Goal: Transaction & Acquisition: Book appointment/travel/reservation

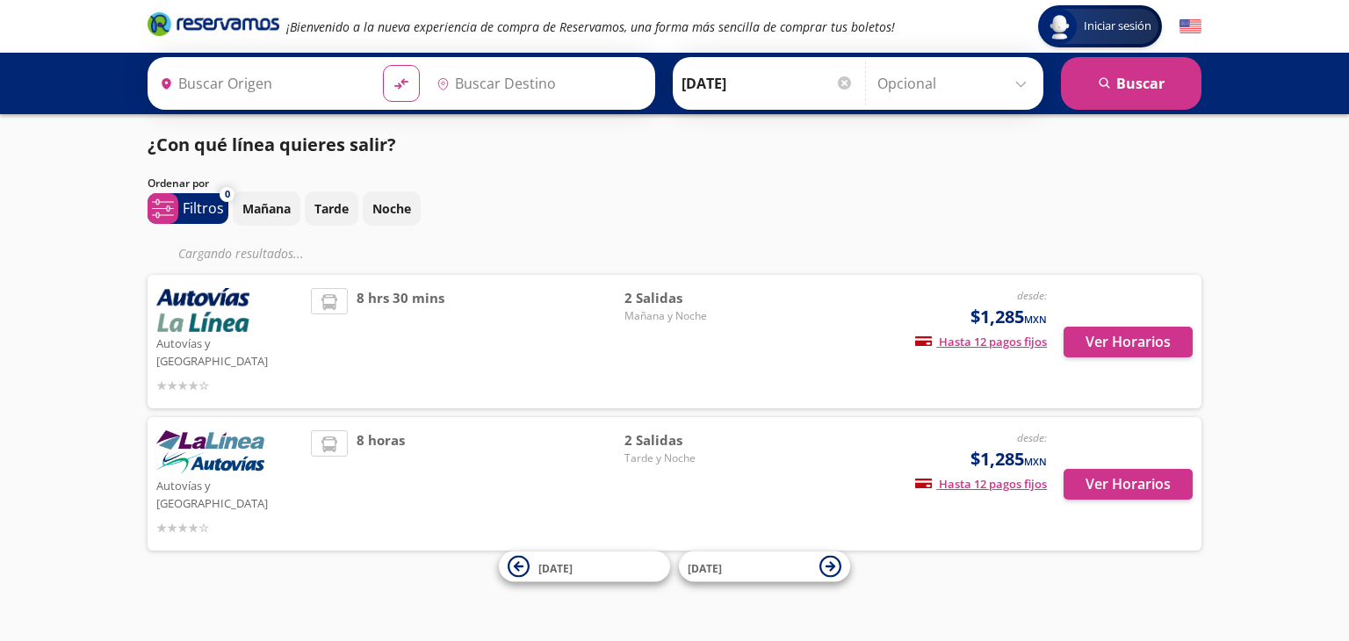
type input "[GEOGRAPHIC_DATA], [GEOGRAPHIC_DATA]"
type input "[PERSON_NAME], [GEOGRAPHIC_DATA]"
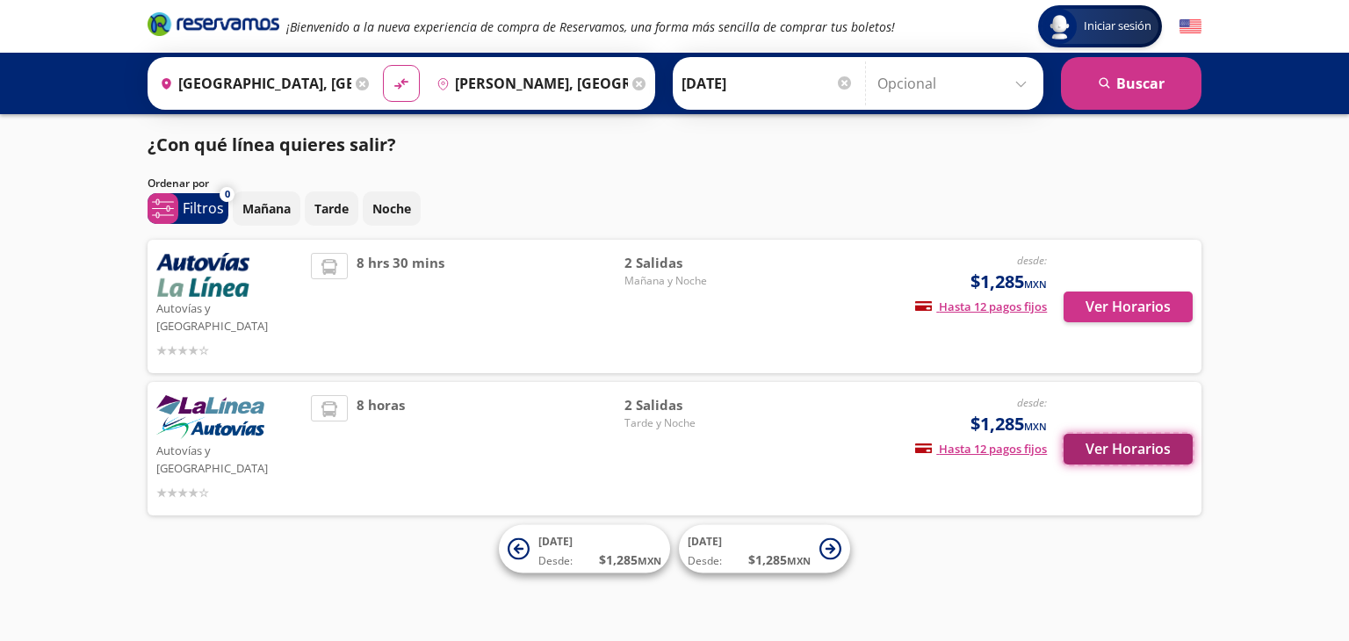
click at [1126, 434] on button "Ver Horarios" at bounding box center [1128, 449] width 129 height 31
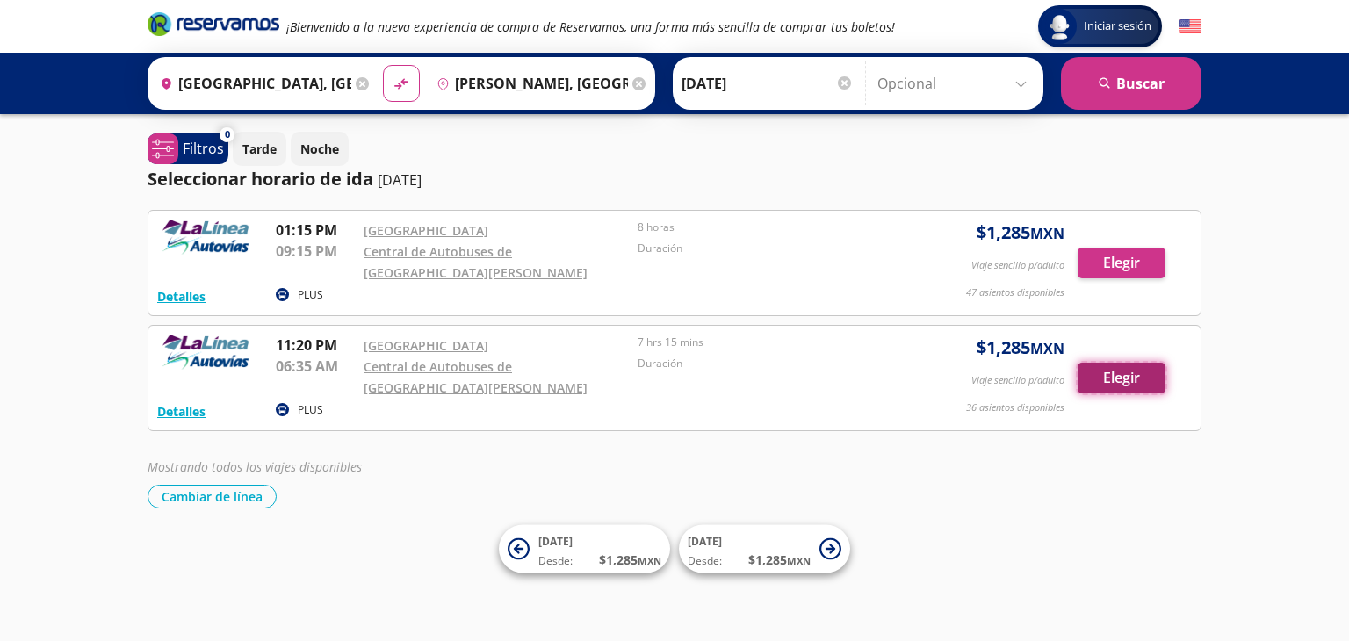
click at [1105, 384] on button "Elegir" at bounding box center [1122, 378] width 88 height 31
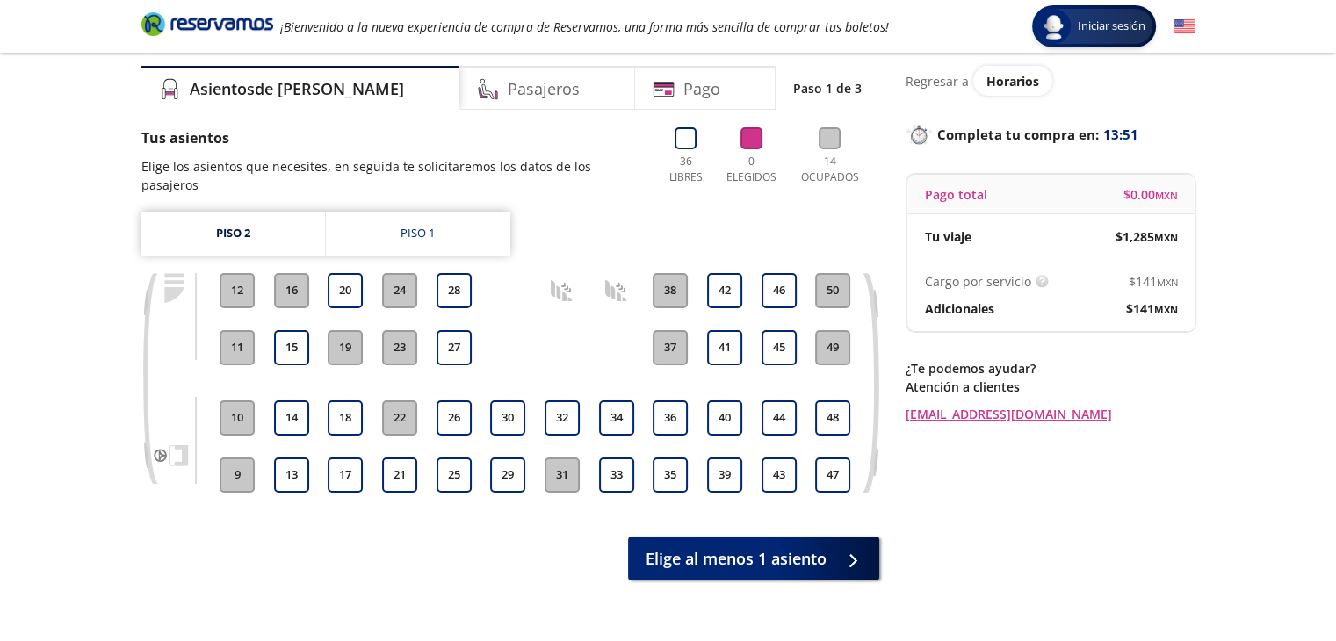
scroll to position [55, 0]
click at [502, 457] on button "29" at bounding box center [507, 474] width 35 height 35
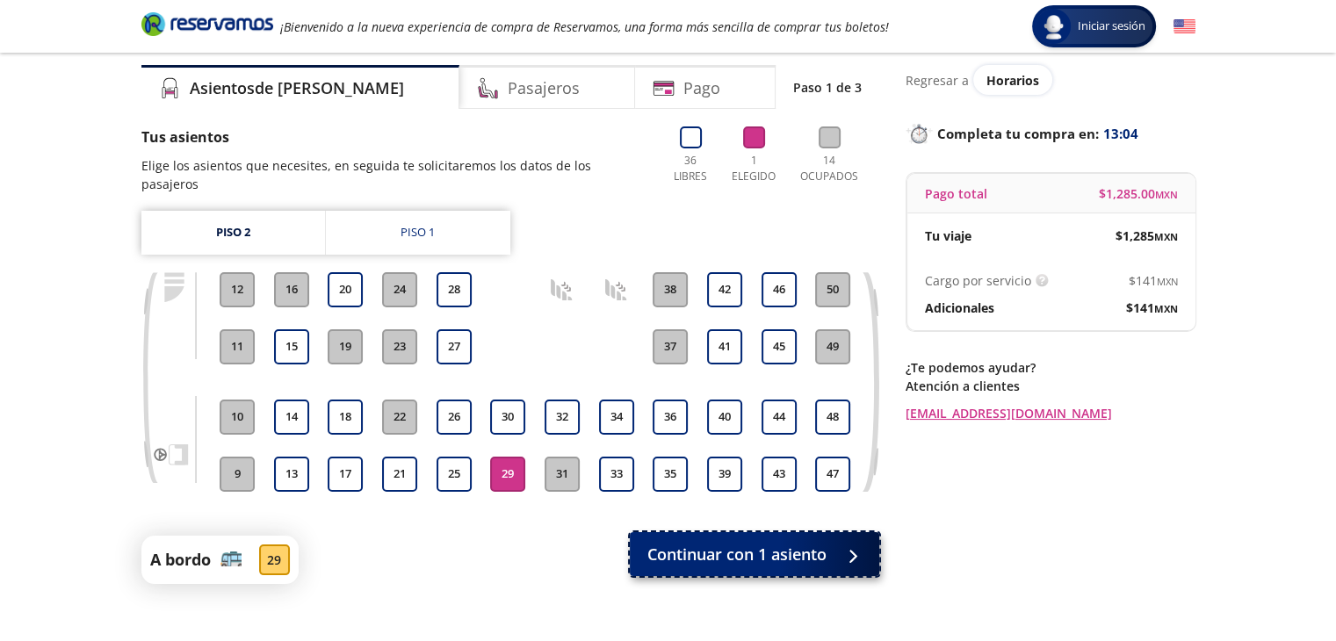
click at [671, 543] on span "Continuar con 1 asiento" at bounding box center [736, 555] width 179 height 24
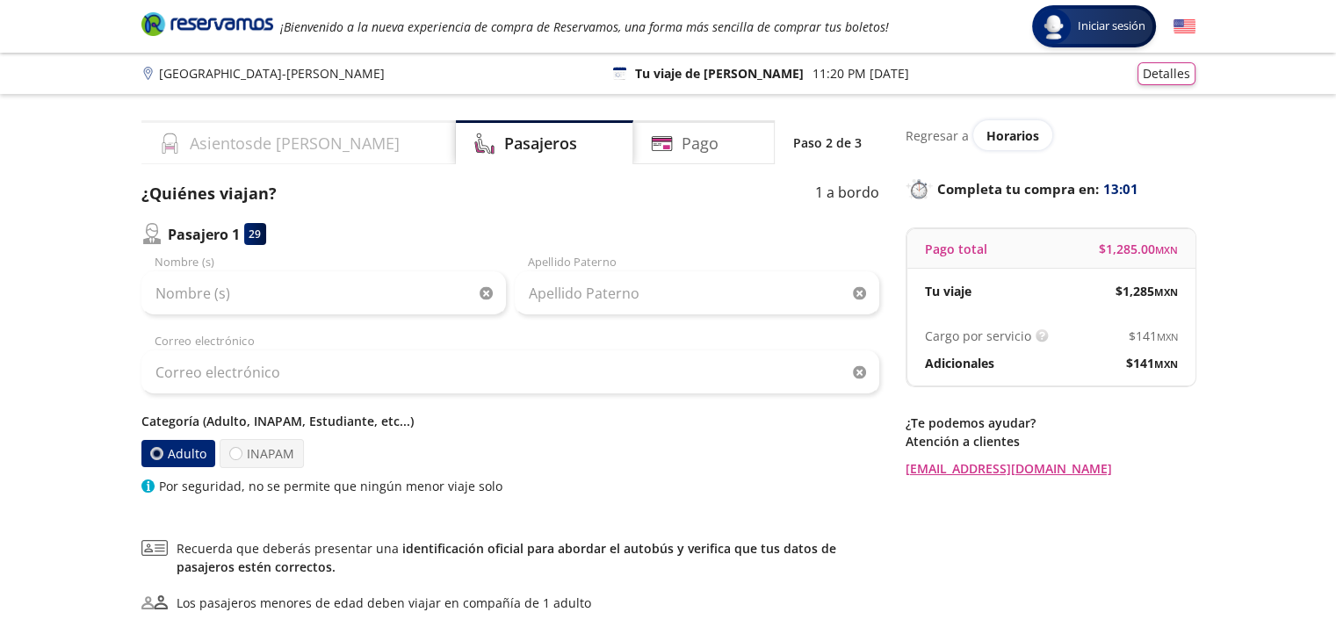
click at [318, 143] on div "Asientos de [PERSON_NAME]" at bounding box center [298, 142] width 314 height 44
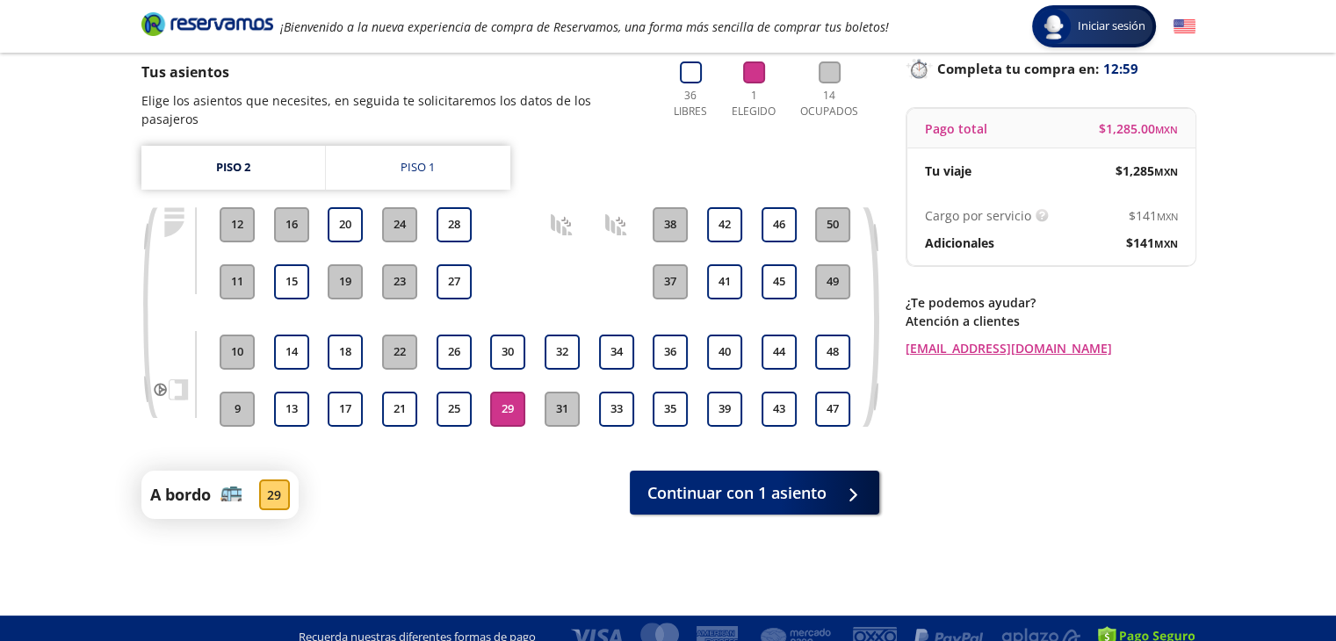
scroll to position [113, 0]
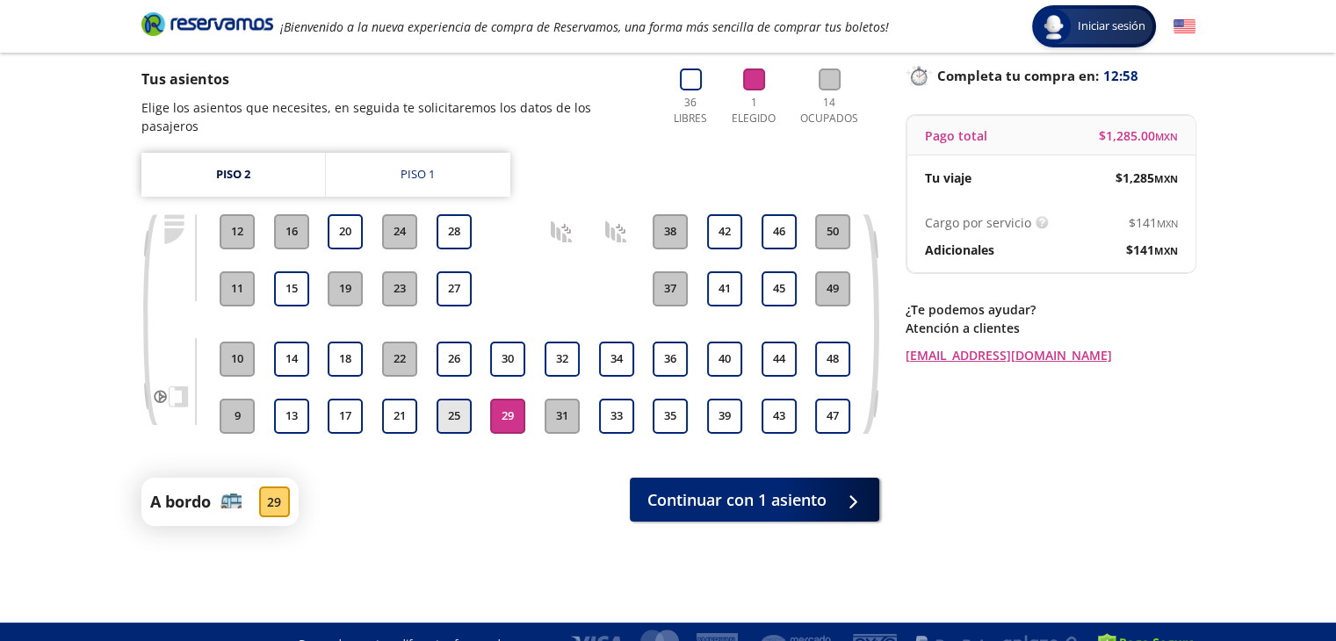
click at [457, 408] on button "25" at bounding box center [454, 416] width 35 height 35
click at [504, 399] on button "29" at bounding box center [507, 416] width 35 height 35
click at [398, 159] on link "Piso 1" at bounding box center [418, 175] width 184 height 44
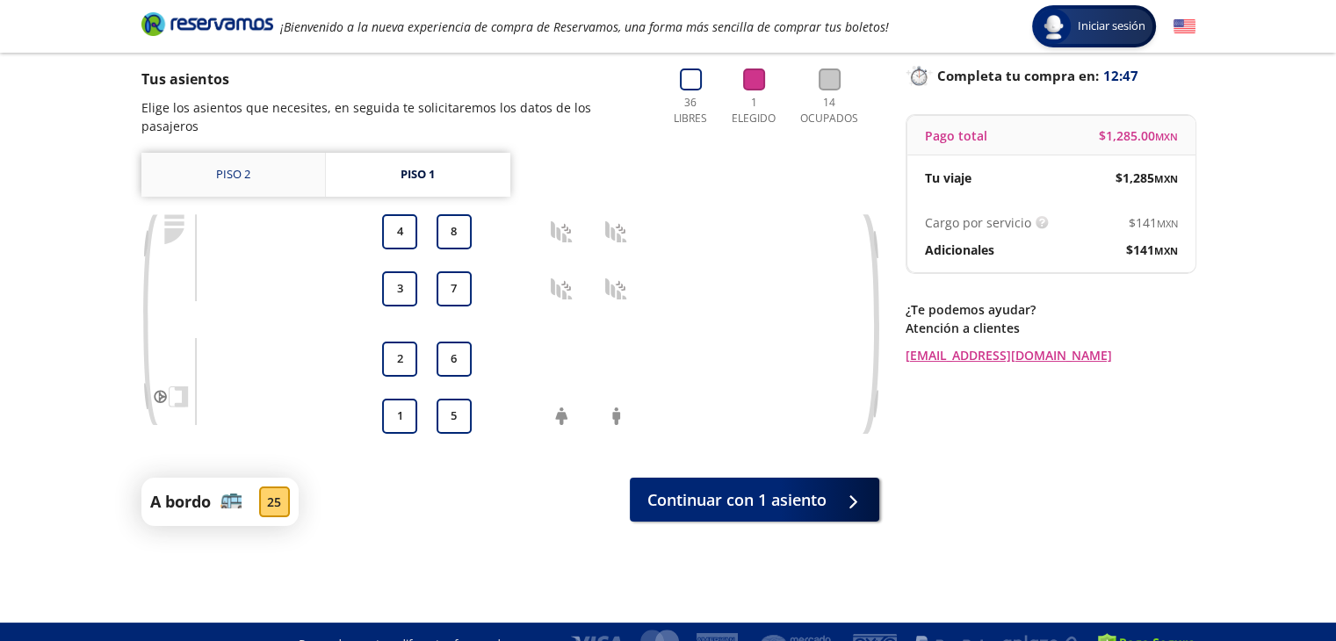
click at [212, 153] on link "Piso 2" at bounding box center [233, 175] width 184 height 44
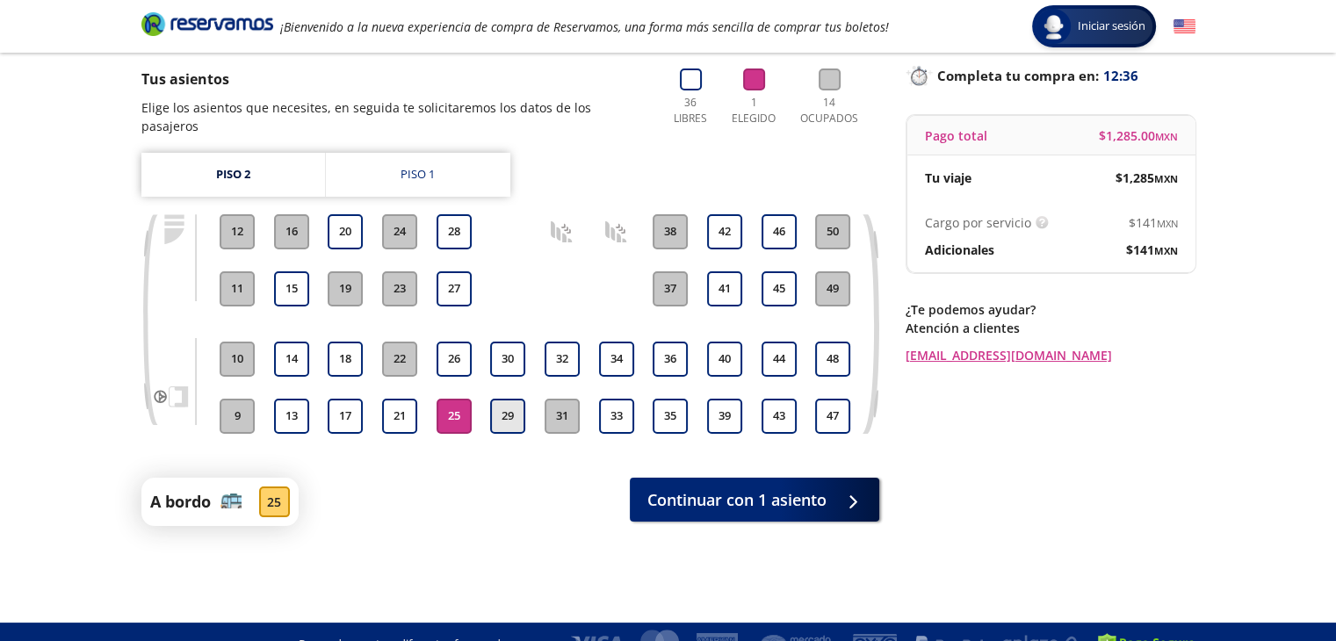
click at [513, 399] on button "29" at bounding box center [507, 416] width 35 height 35
click at [464, 402] on button "25" at bounding box center [454, 416] width 35 height 35
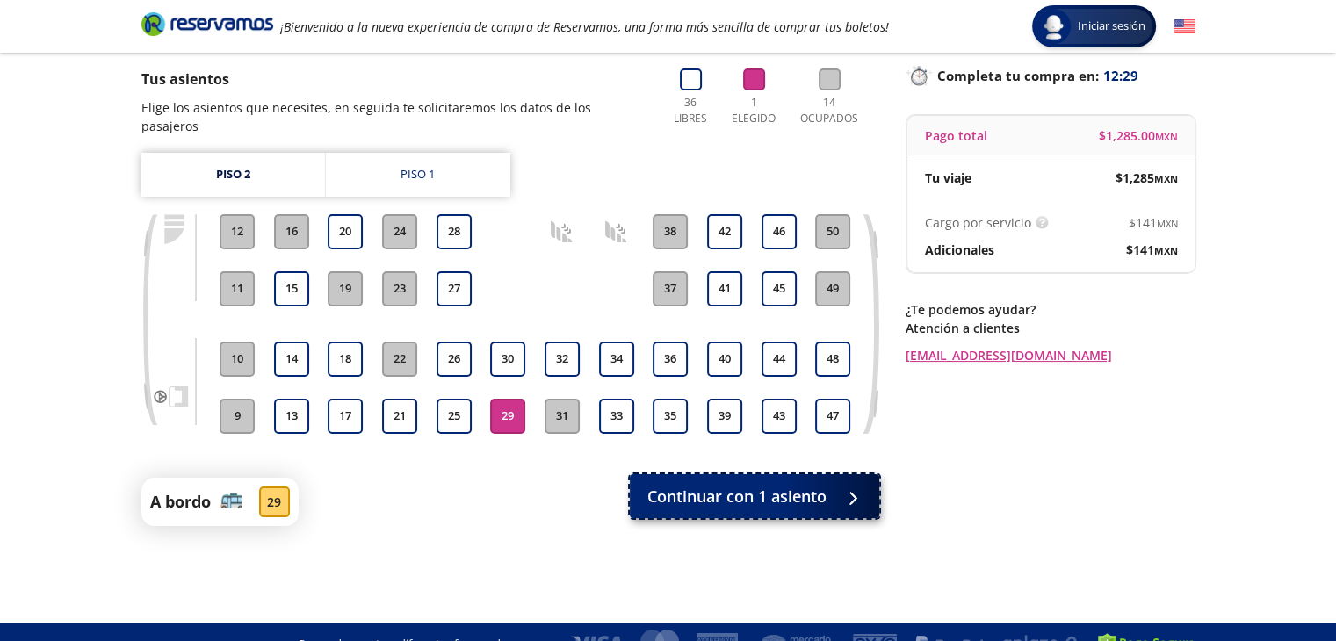
click at [656, 485] on span "Continuar con 1 asiento" at bounding box center [736, 497] width 179 height 24
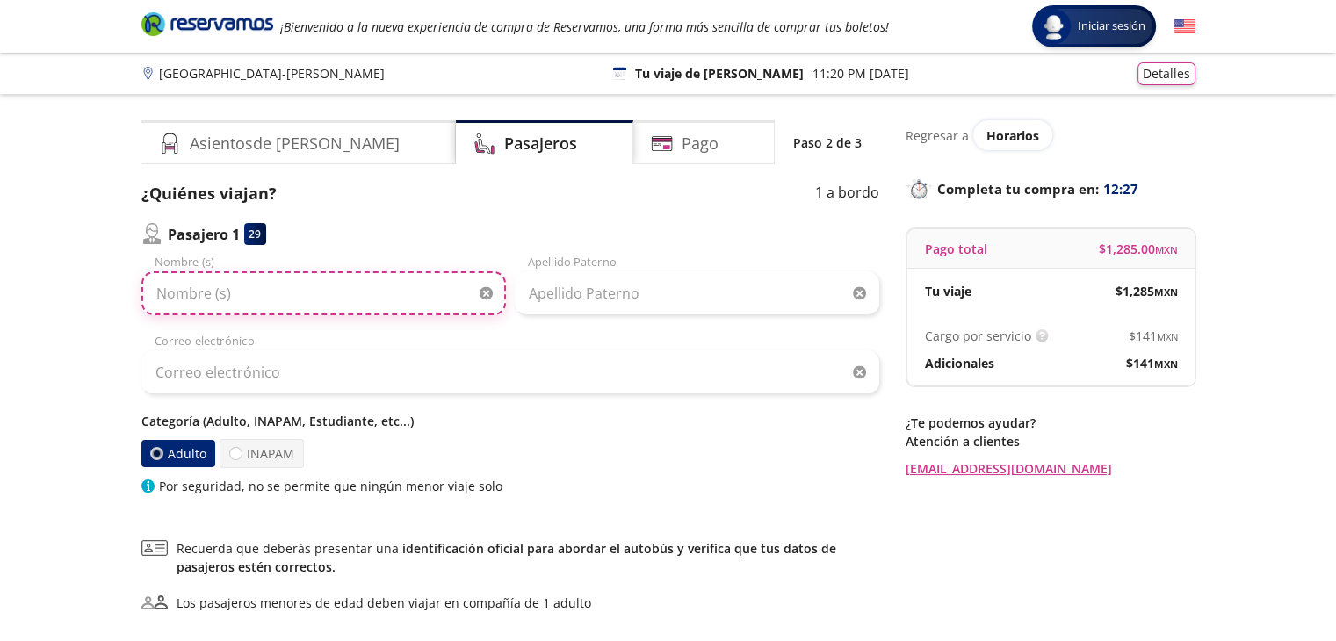
click at [400, 295] on input "Nombre (s)" at bounding box center [323, 293] width 364 height 44
type input "[PERSON_NAME]"
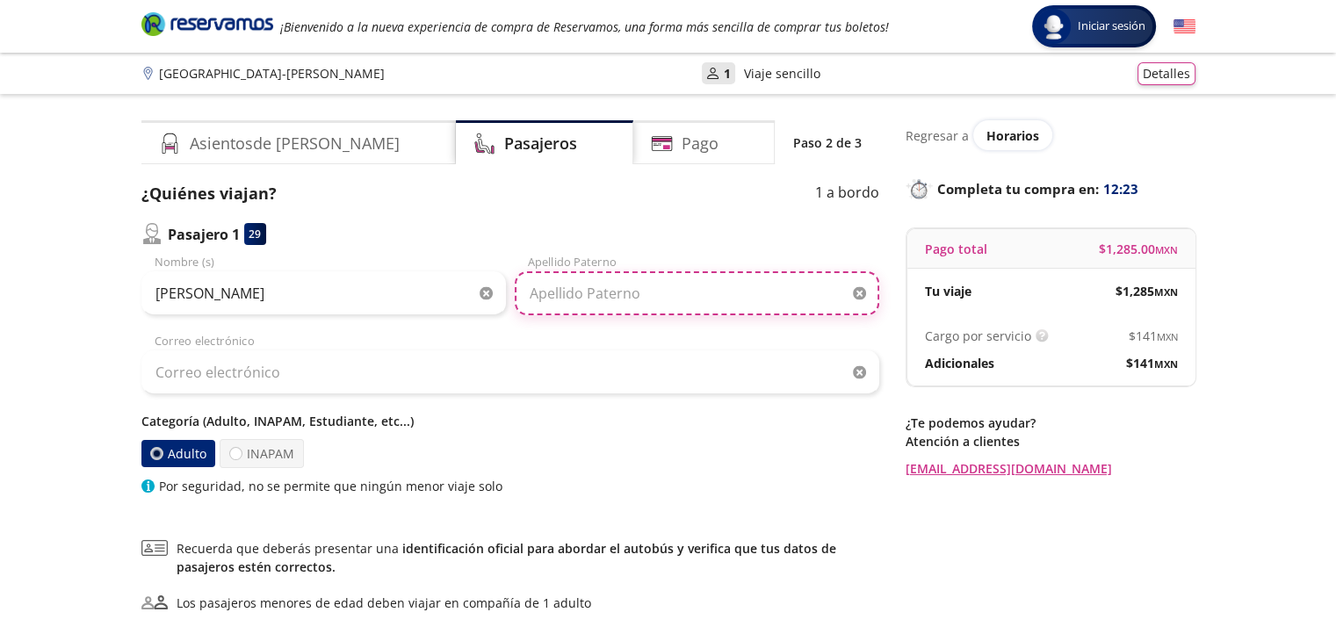
click at [569, 289] on input "Apellido Paterno" at bounding box center [697, 293] width 364 height 44
type input "[PERSON_NAME]"
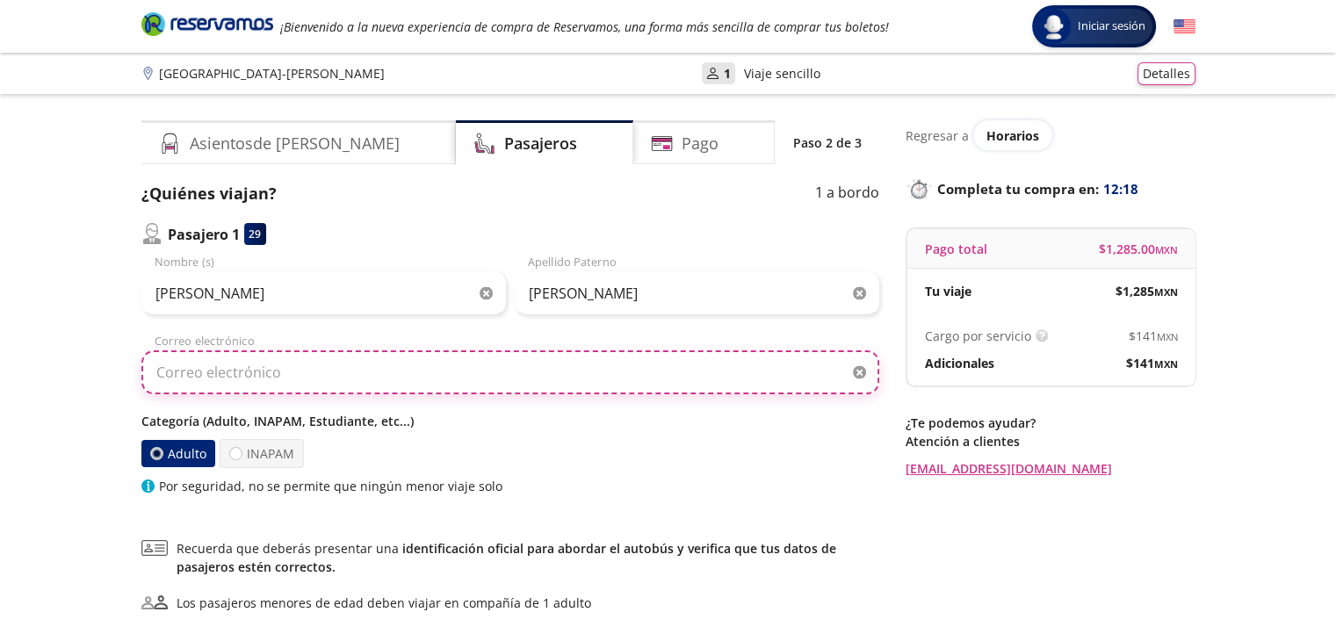
click at [492, 374] on input "Correo electrónico" at bounding box center [510, 372] width 738 height 44
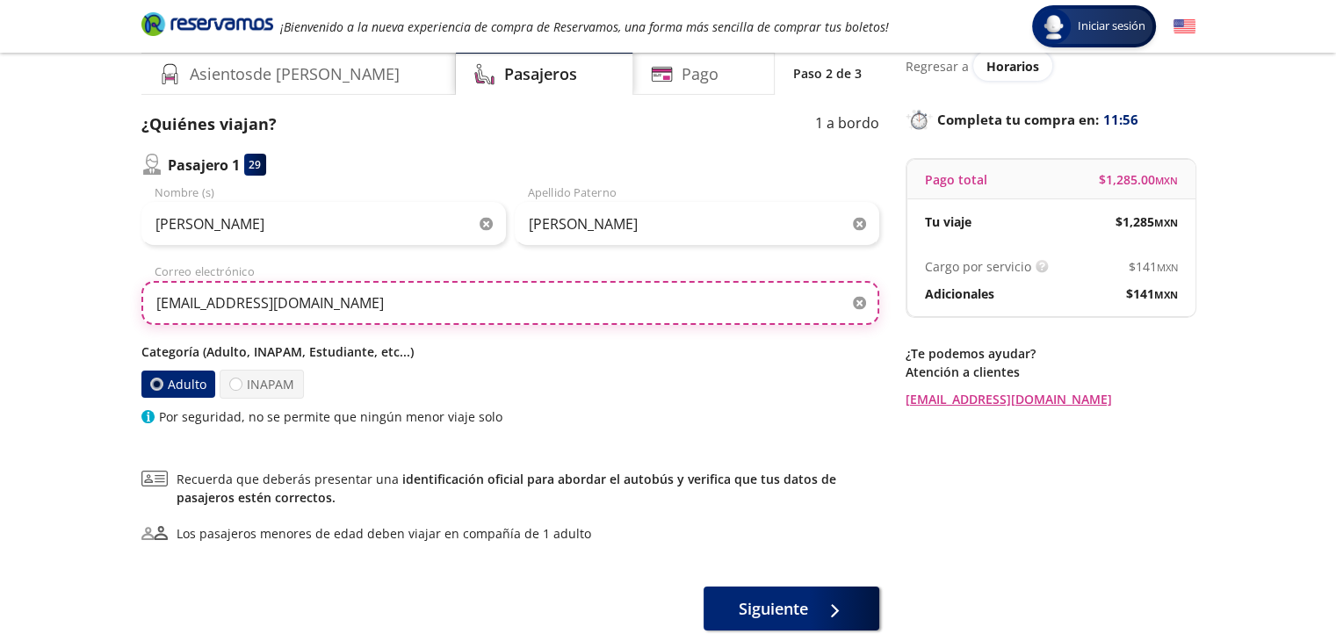
scroll to position [76, 0]
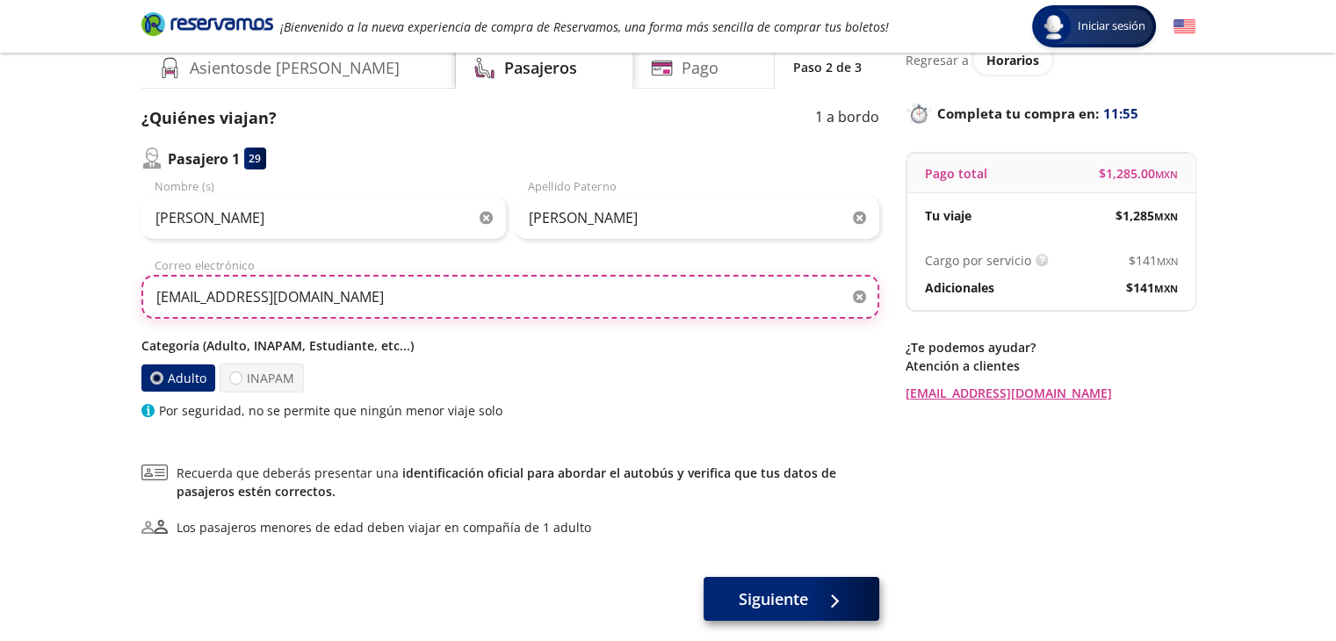
type input "[EMAIL_ADDRESS][DOMAIN_NAME]"
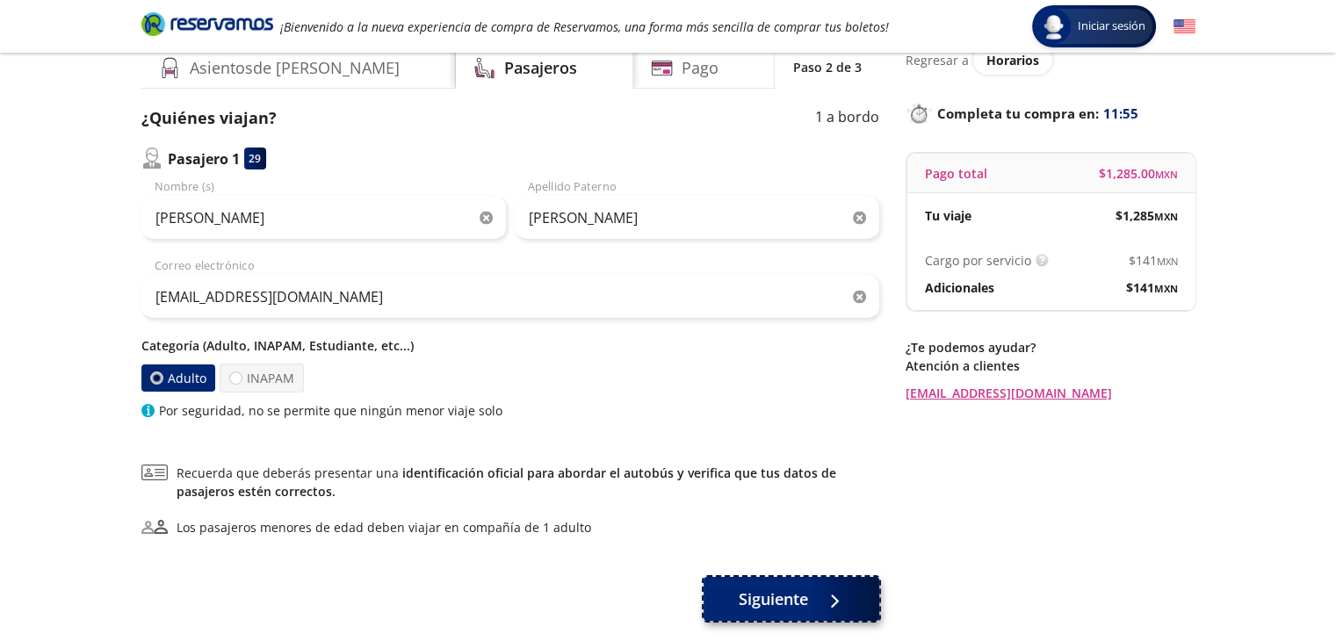
click at [769, 590] on span "Siguiente" at bounding box center [773, 600] width 69 height 24
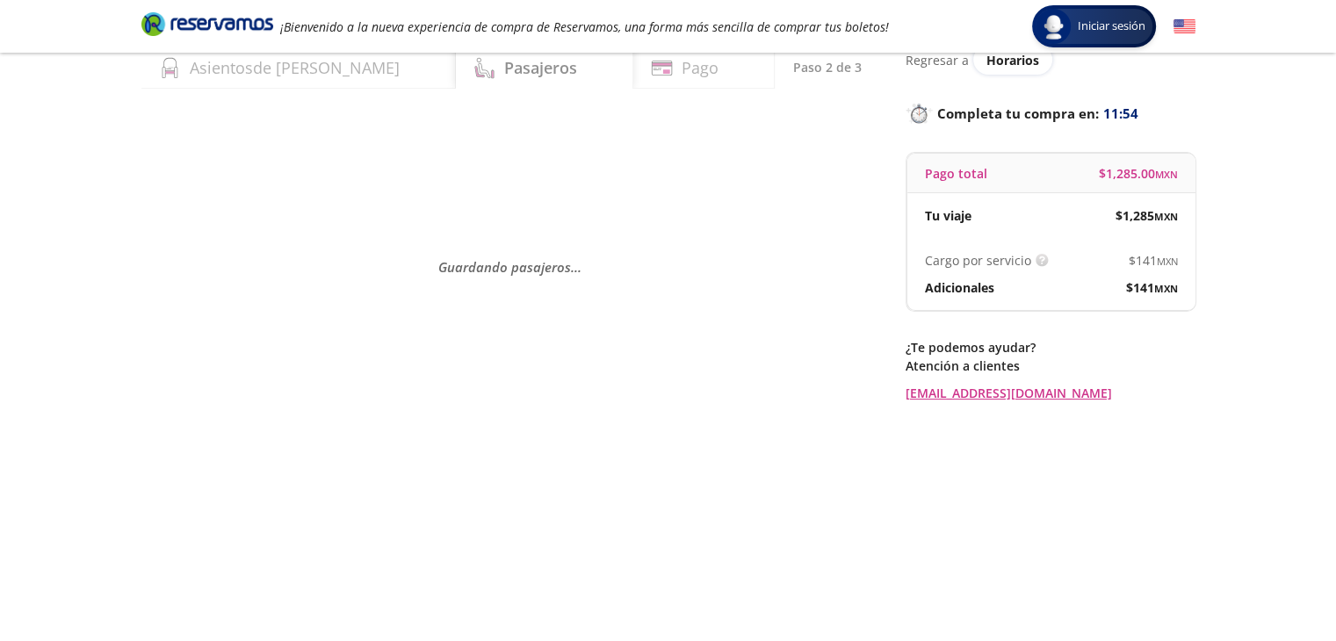
scroll to position [0, 0]
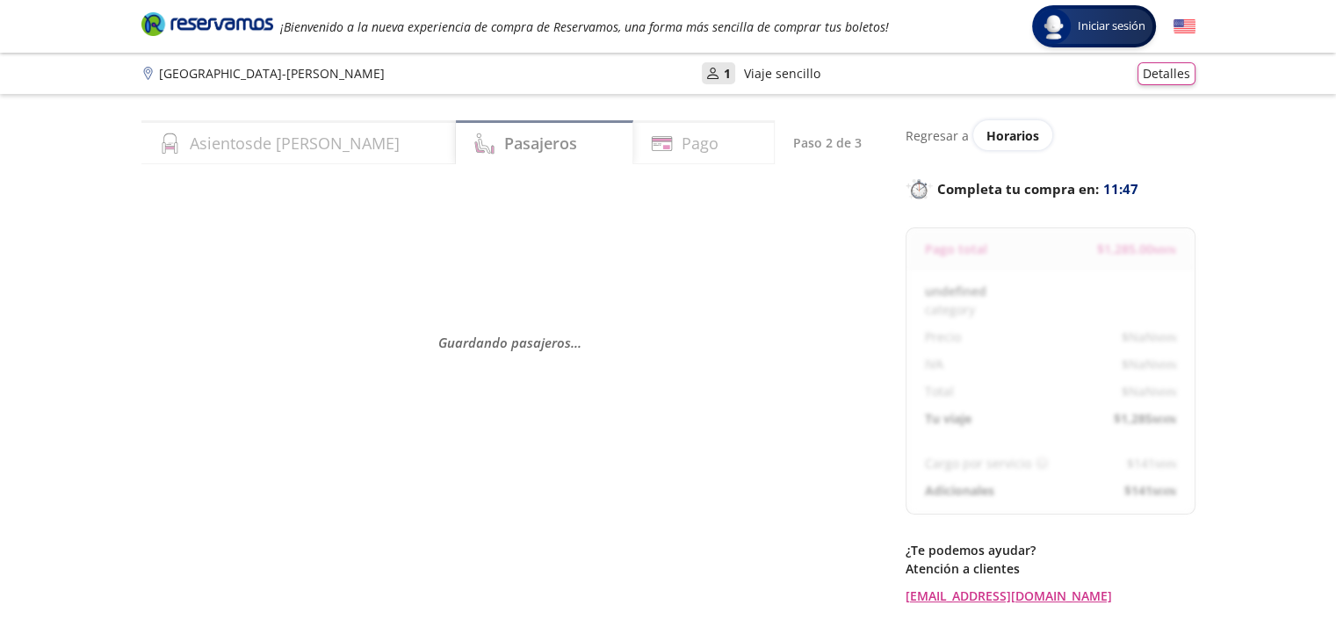
select select "MX"
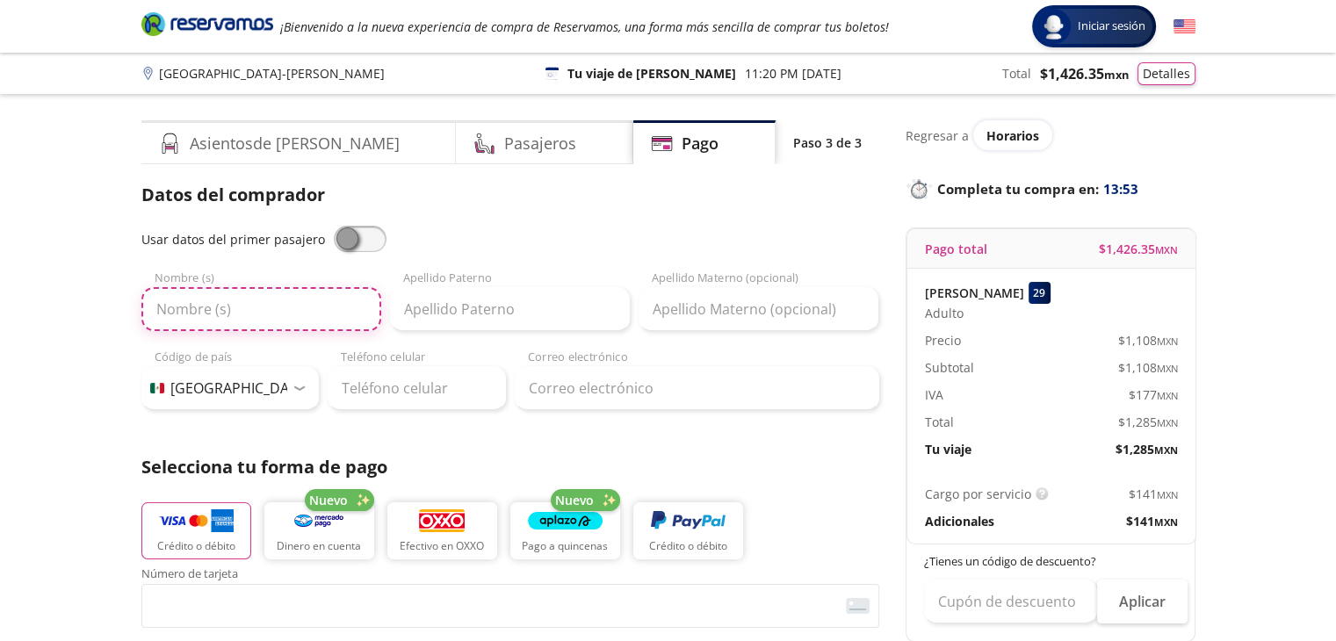
click at [287, 301] on input "Nombre (s)" at bounding box center [261, 309] width 240 height 44
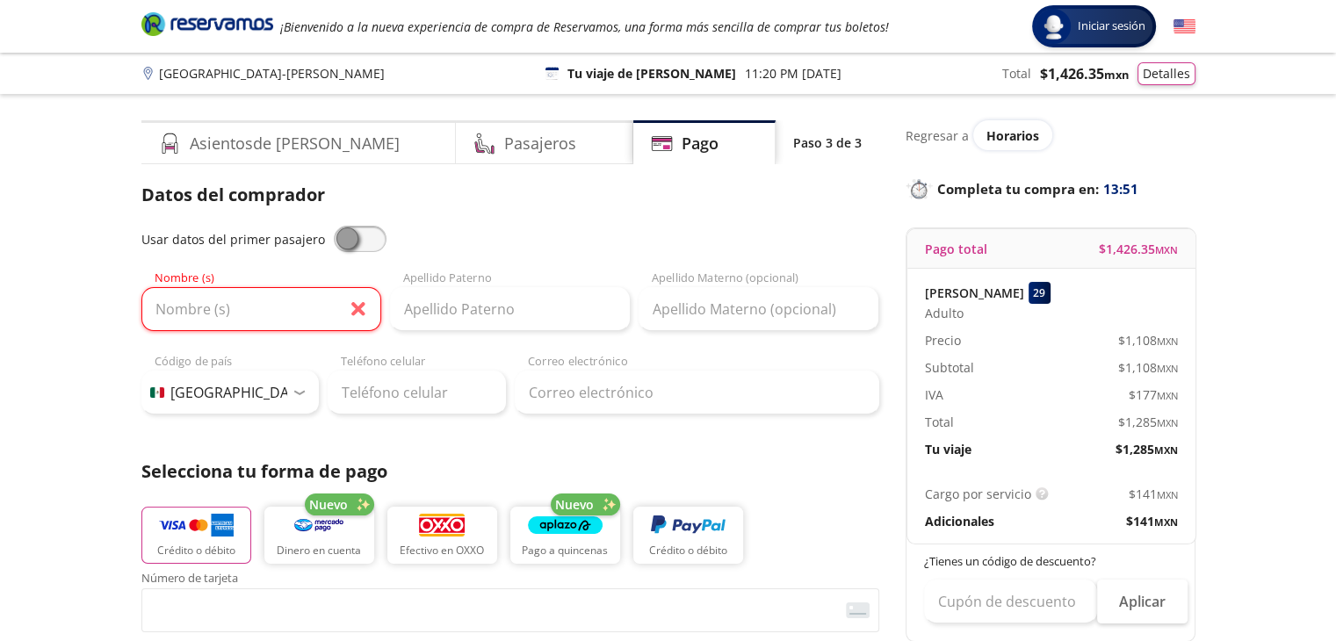
click at [336, 240] on span at bounding box center [360, 239] width 53 height 26
click at [334, 226] on input "checkbox" at bounding box center [334, 226] width 0 height 0
type input "[PERSON_NAME]"
type input "[EMAIL_ADDRESS][DOMAIN_NAME]"
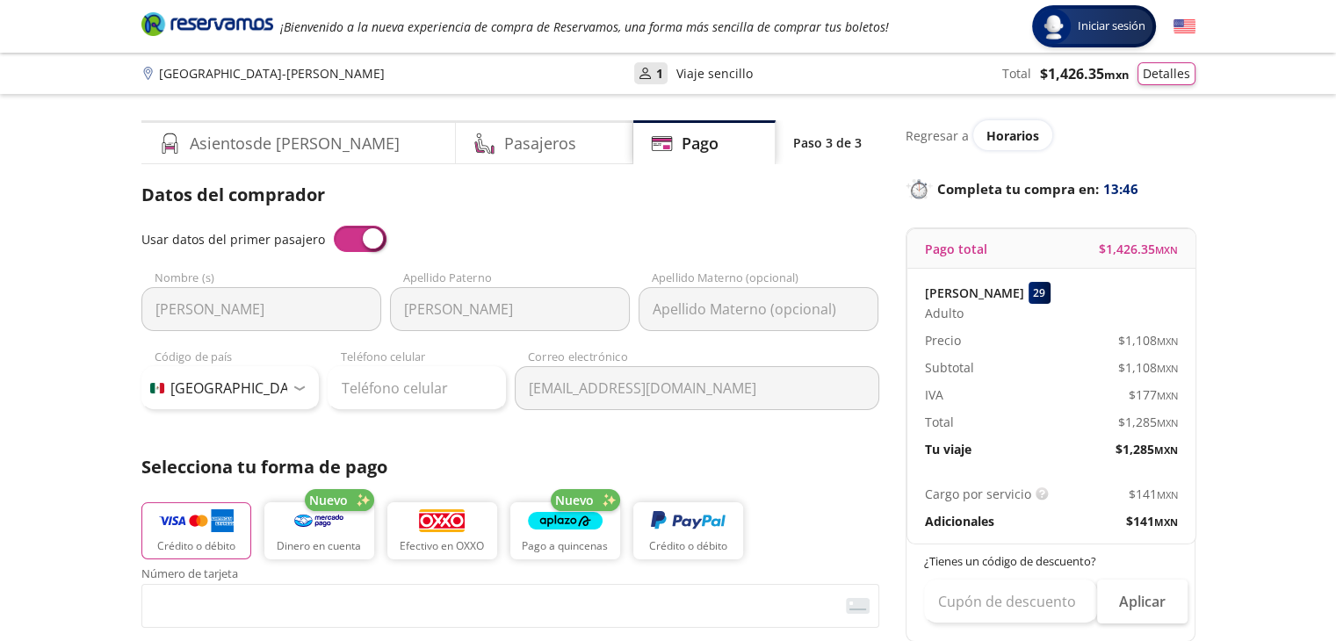
click at [344, 233] on span at bounding box center [360, 239] width 53 height 26
click at [334, 226] on input "checkbox" at bounding box center [334, 226] width 0 height 0
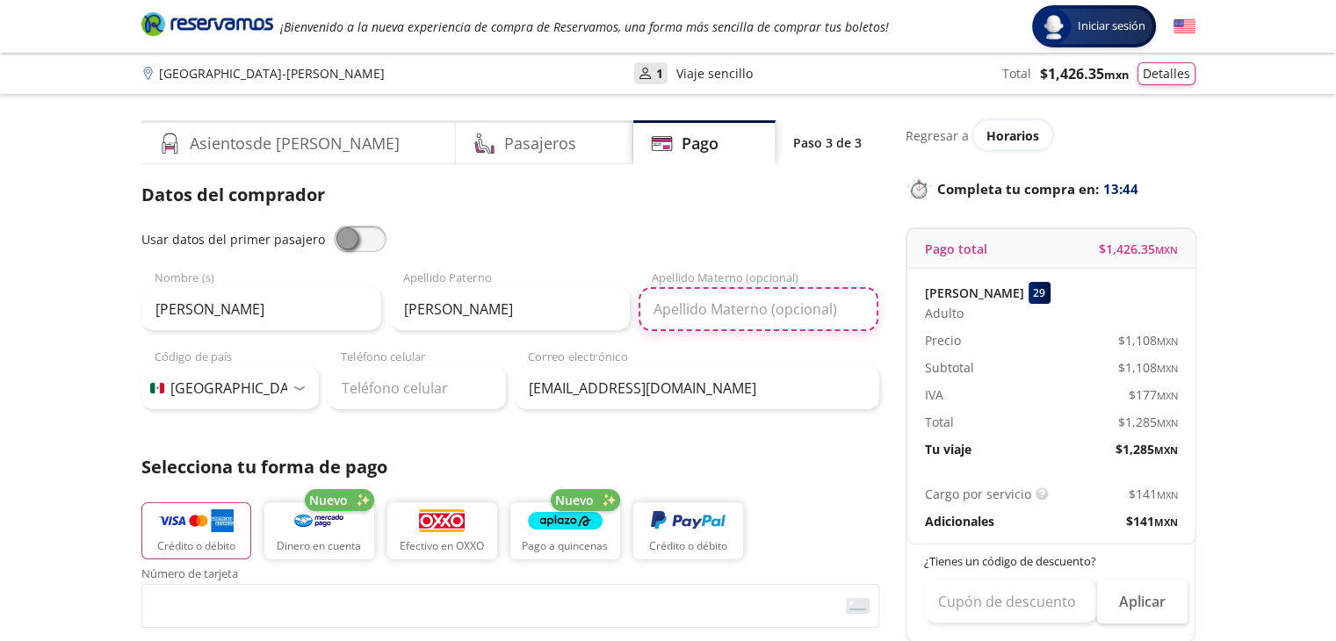
click at [773, 296] on input "Apellido Materno (opcional)" at bounding box center [759, 309] width 240 height 44
type input "[PERSON_NAME]"
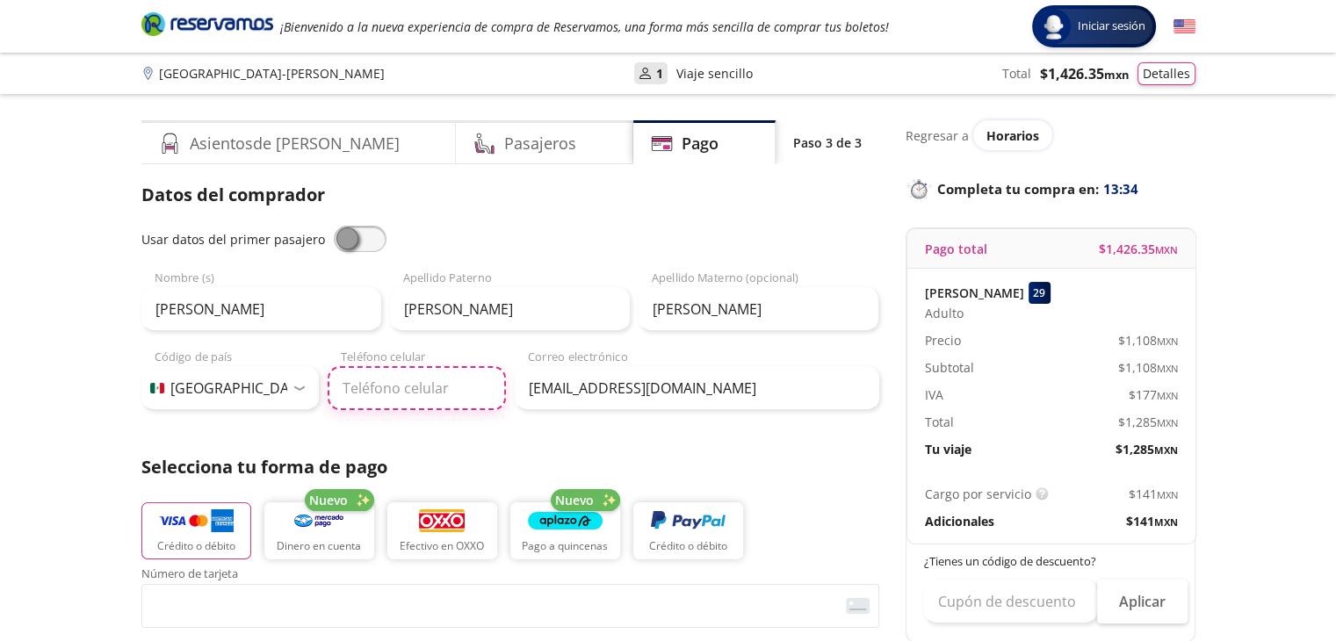
click at [410, 398] on input "Teléfono celular" at bounding box center [417, 388] width 178 height 44
type input "753 137 6240"
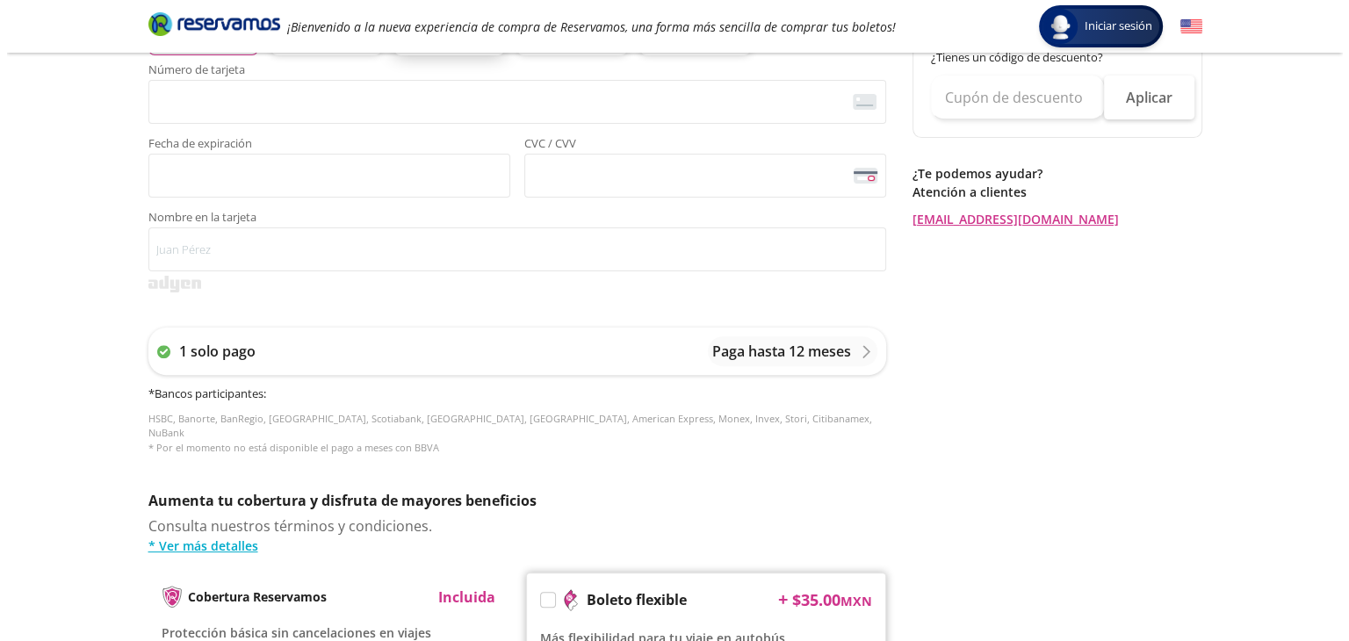
scroll to position [506, 0]
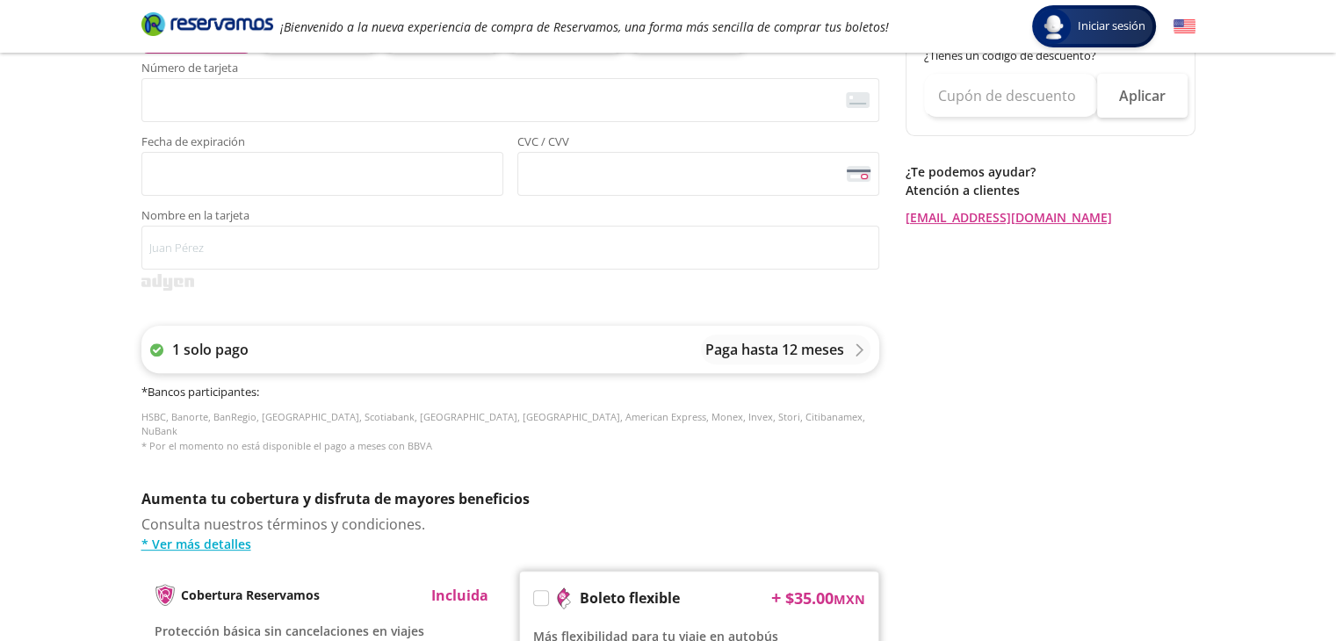
click at [350, 339] on div "1 solo pago Paga hasta 12 meses" at bounding box center [510, 349] width 738 height 47
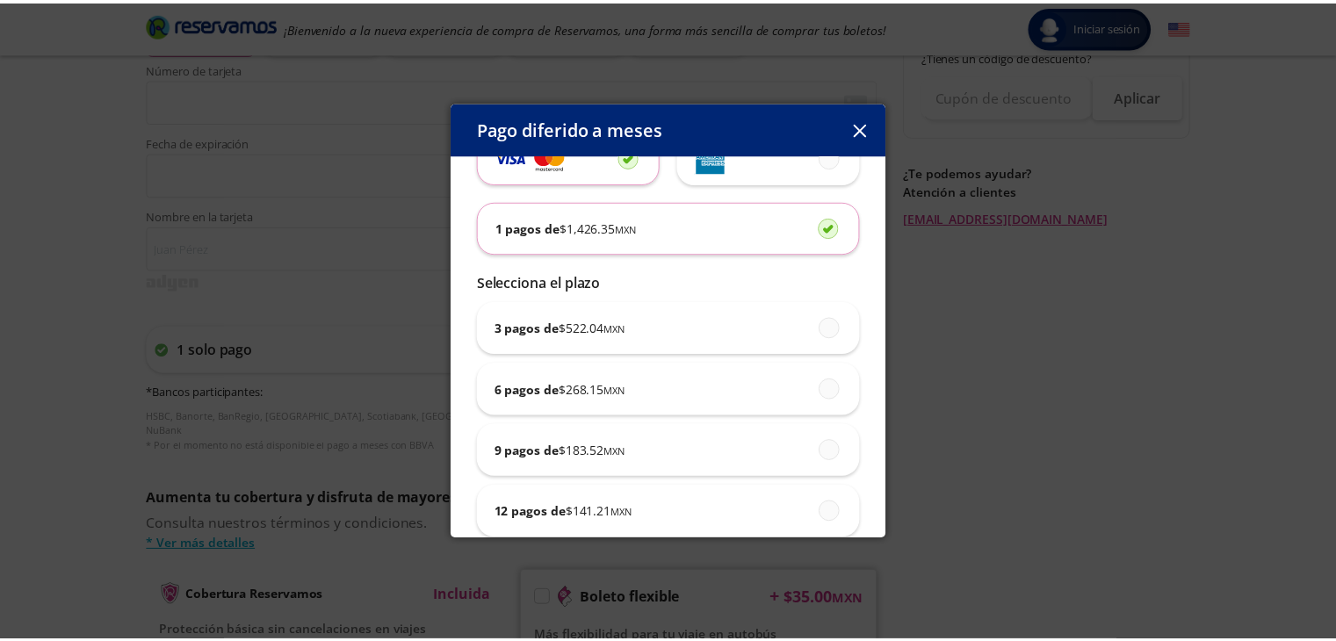
scroll to position [88, 0]
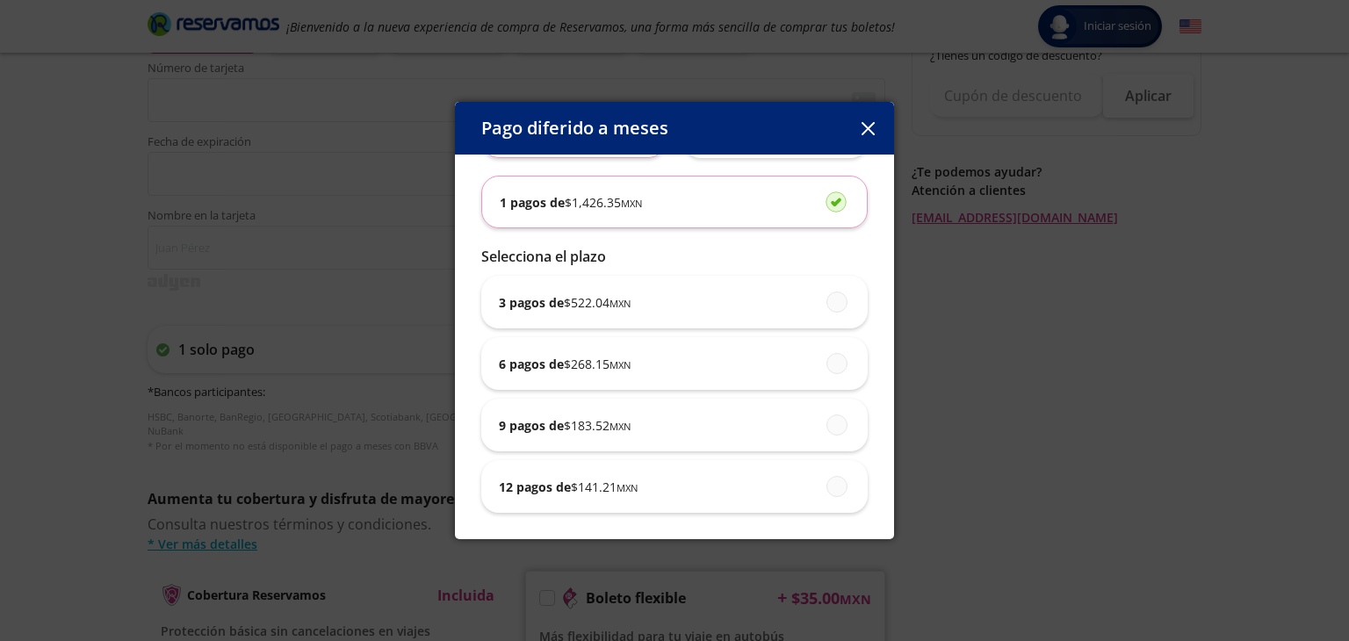
click at [868, 119] on button "button" at bounding box center [868, 128] width 26 height 26
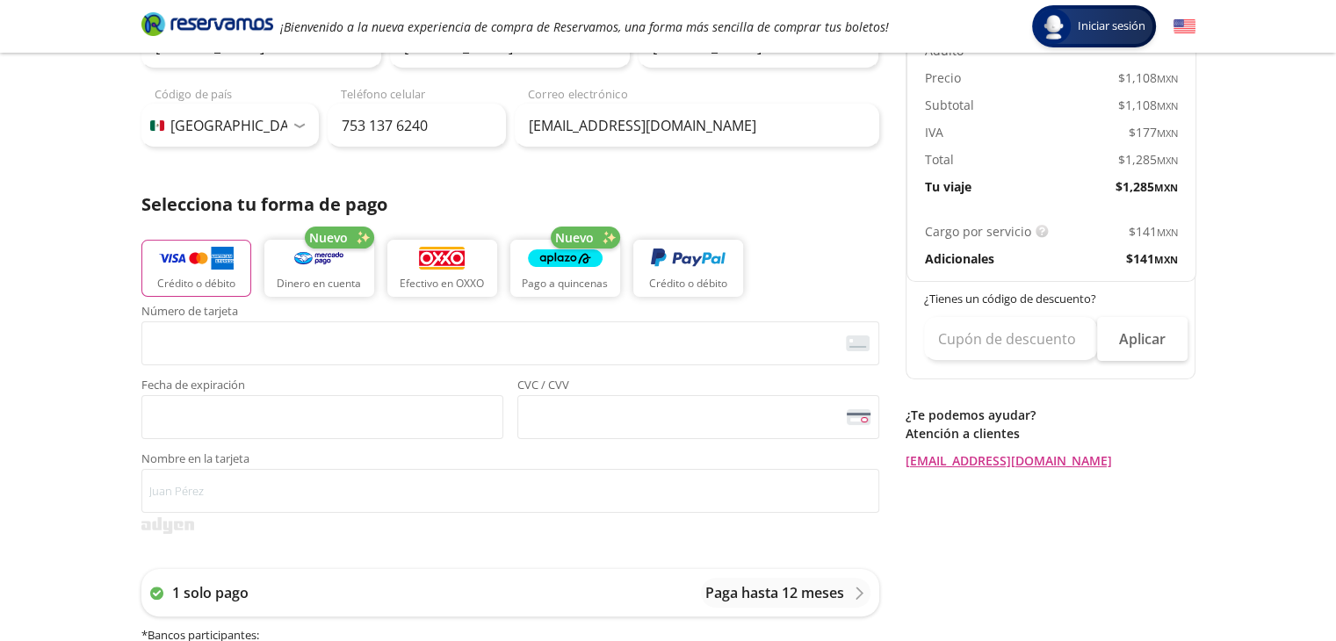
scroll to position [231, 0]
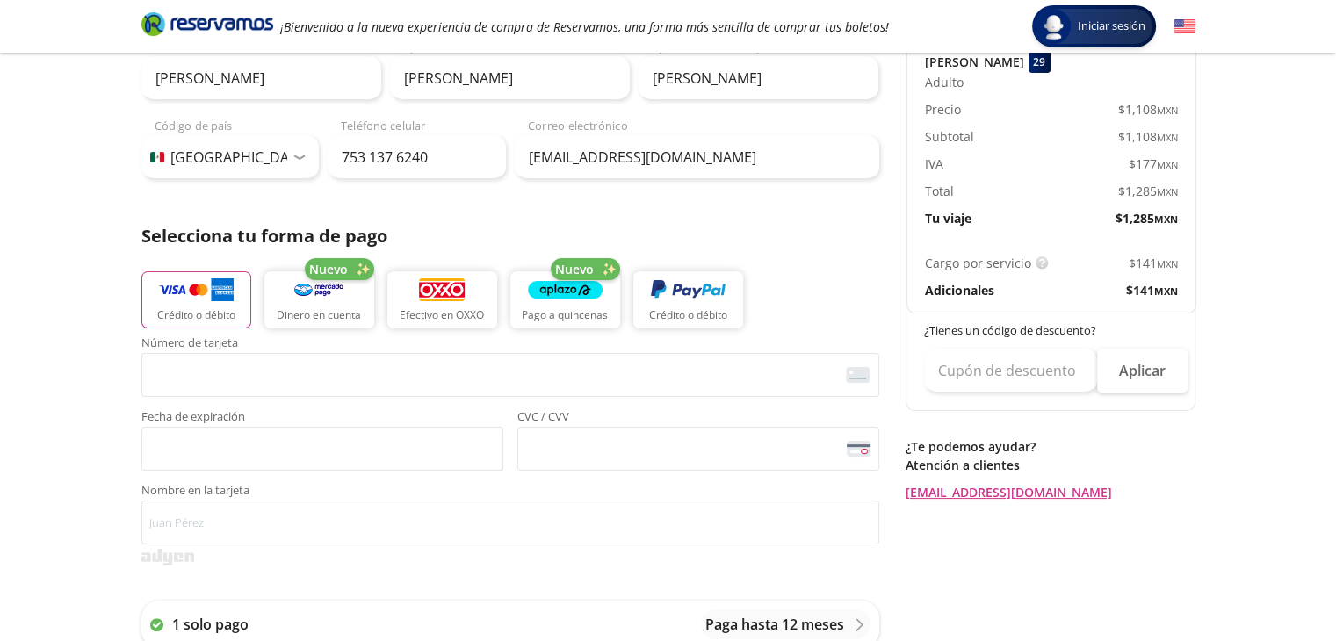
drag, startPoint x: 879, startPoint y: 295, endPoint x: 797, endPoint y: 278, distance: 83.4
click at [797, 278] on div "Crédito o débito Nuevo Dinero en cuenta Efectivo en OXXO Nuevo Pago a quincenas…" at bounding box center [510, 297] width 738 height 79
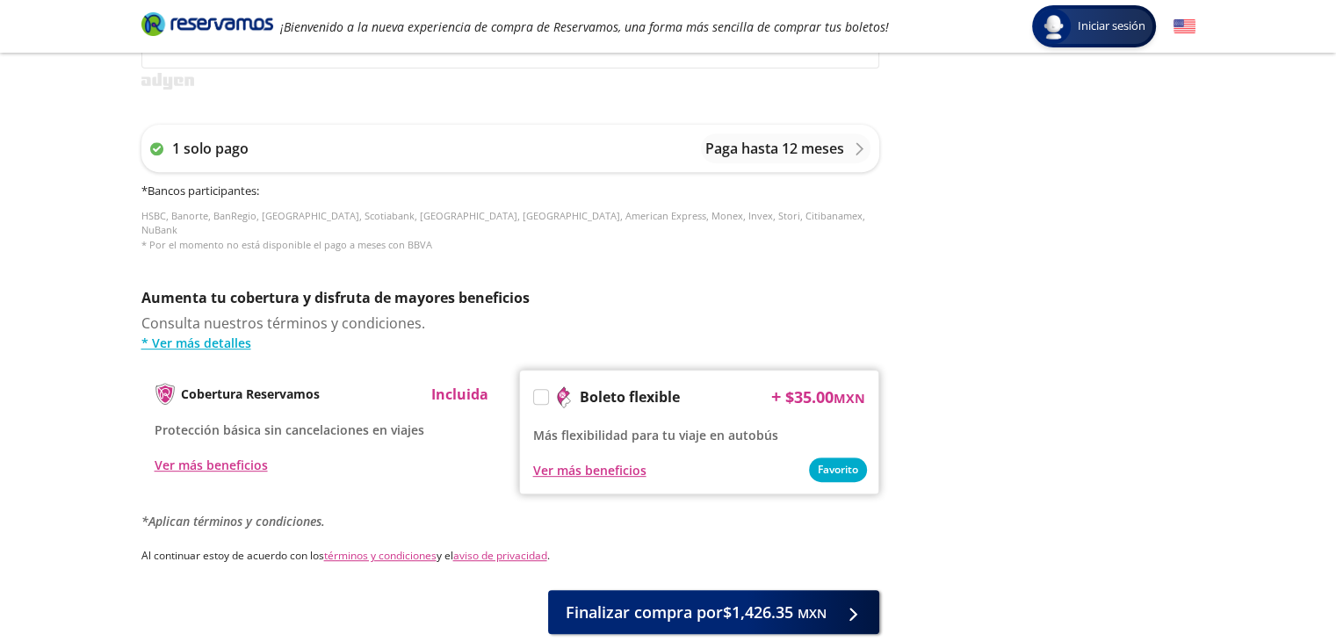
scroll to position [741, 0]
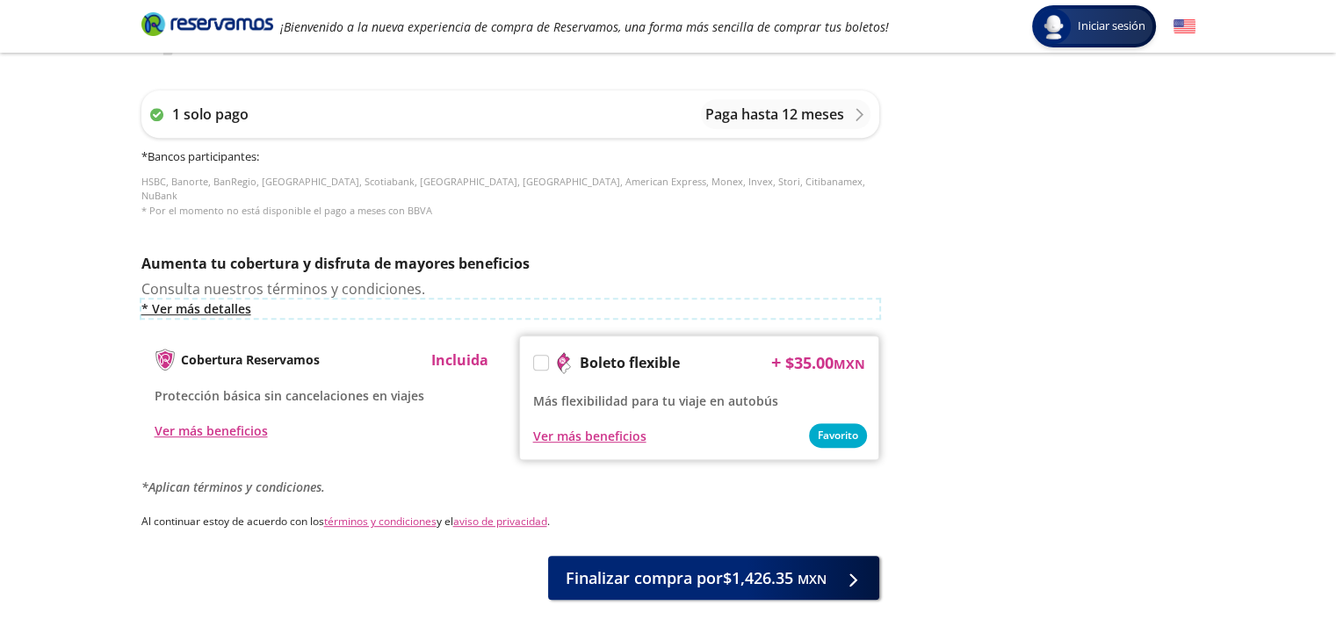
click at [233, 299] on link "* Ver más detalles" at bounding box center [510, 308] width 738 height 18
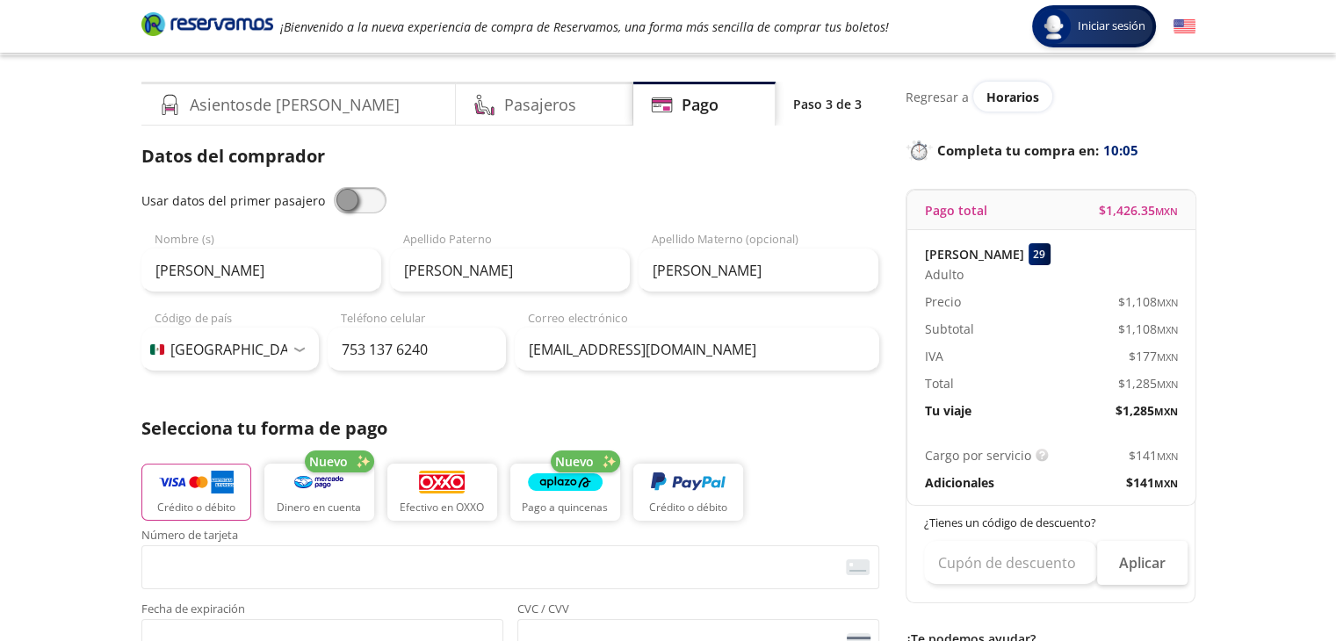
scroll to position [0, 0]
